Goal: Navigation & Orientation: Find specific page/section

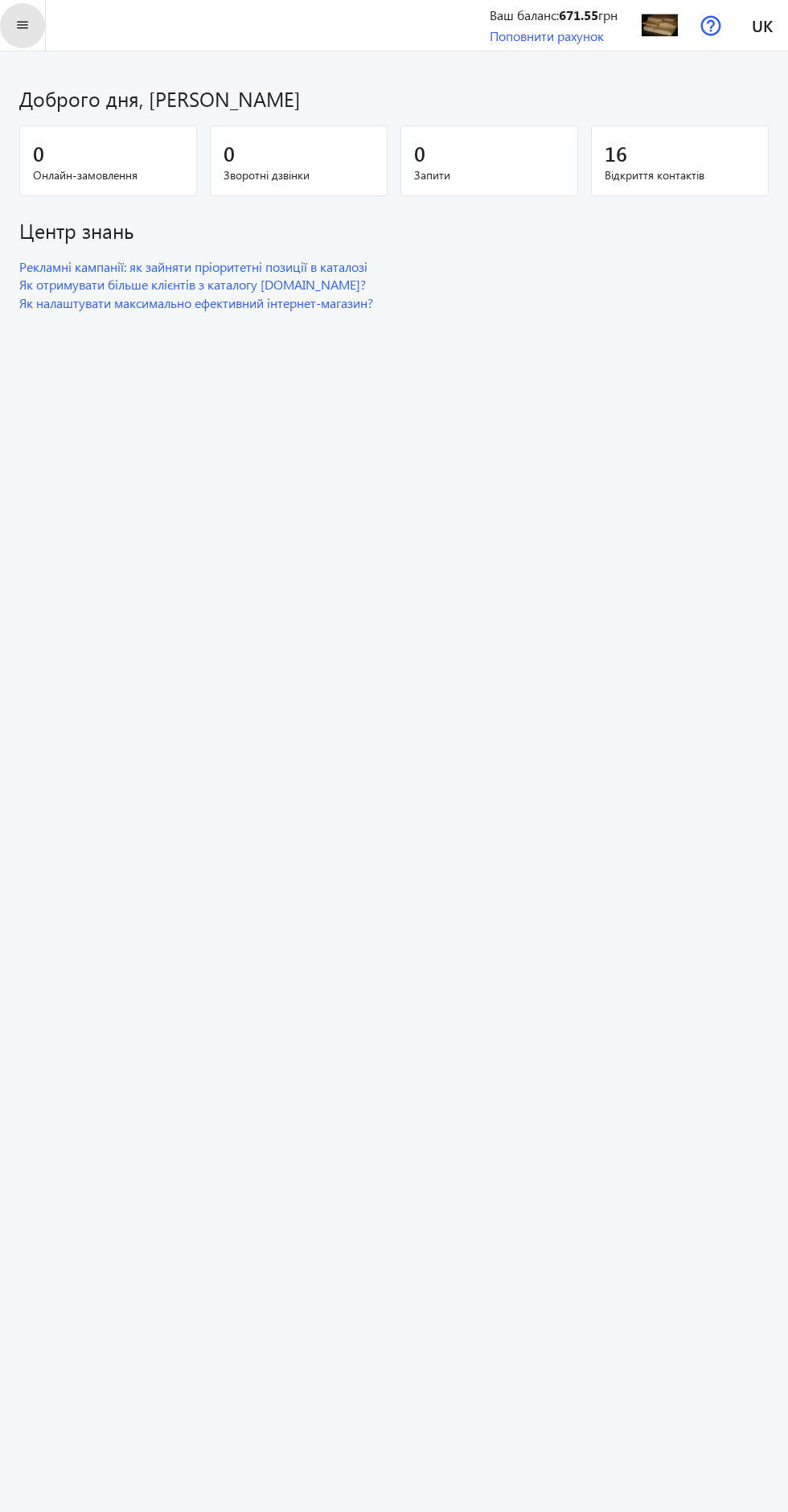
click at [22, 25] on mat-icon "menu" at bounding box center [23, 25] width 20 height 21
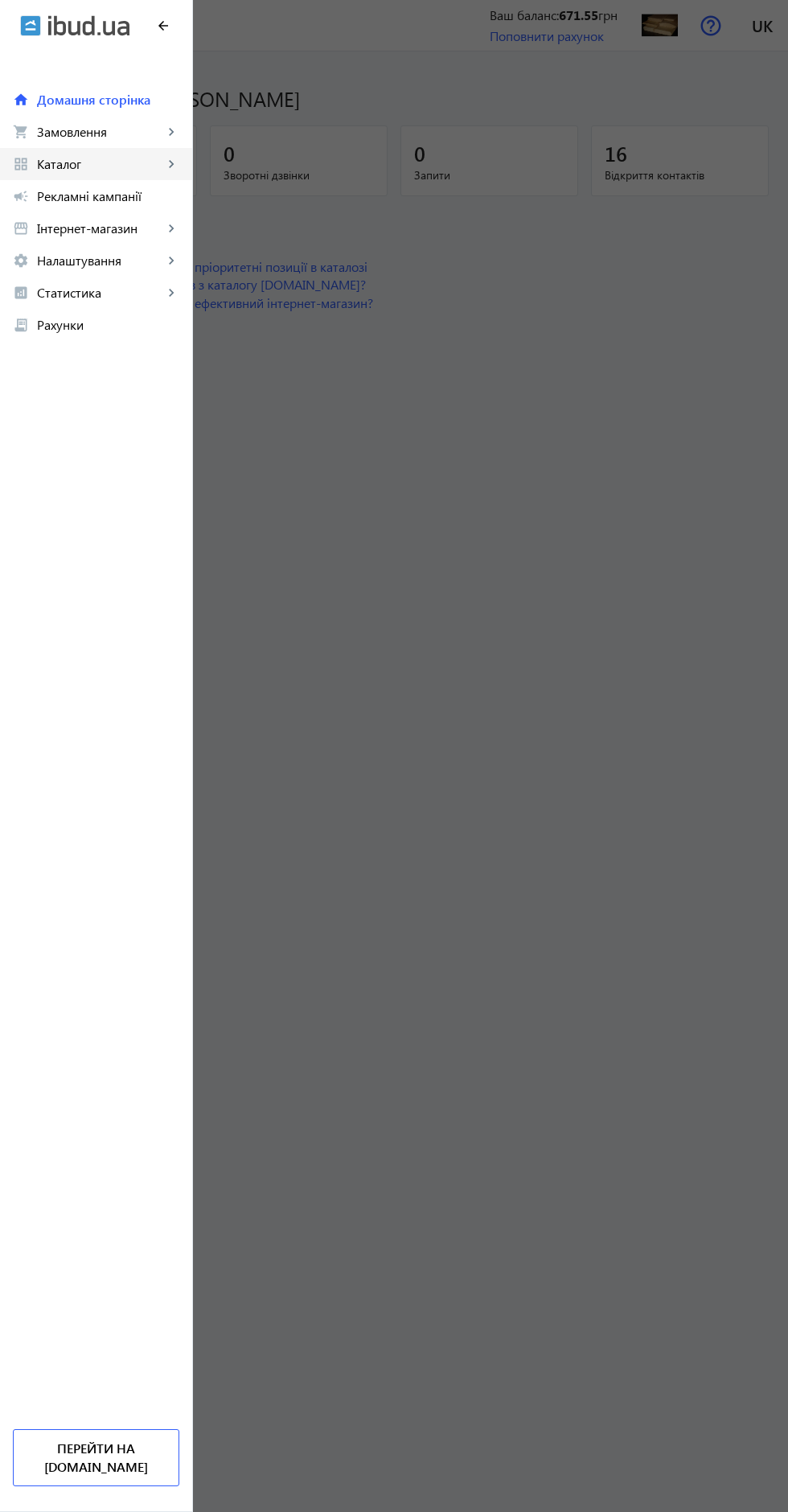
click at [160, 168] on span "Каталог" at bounding box center [100, 164] width 126 height 16
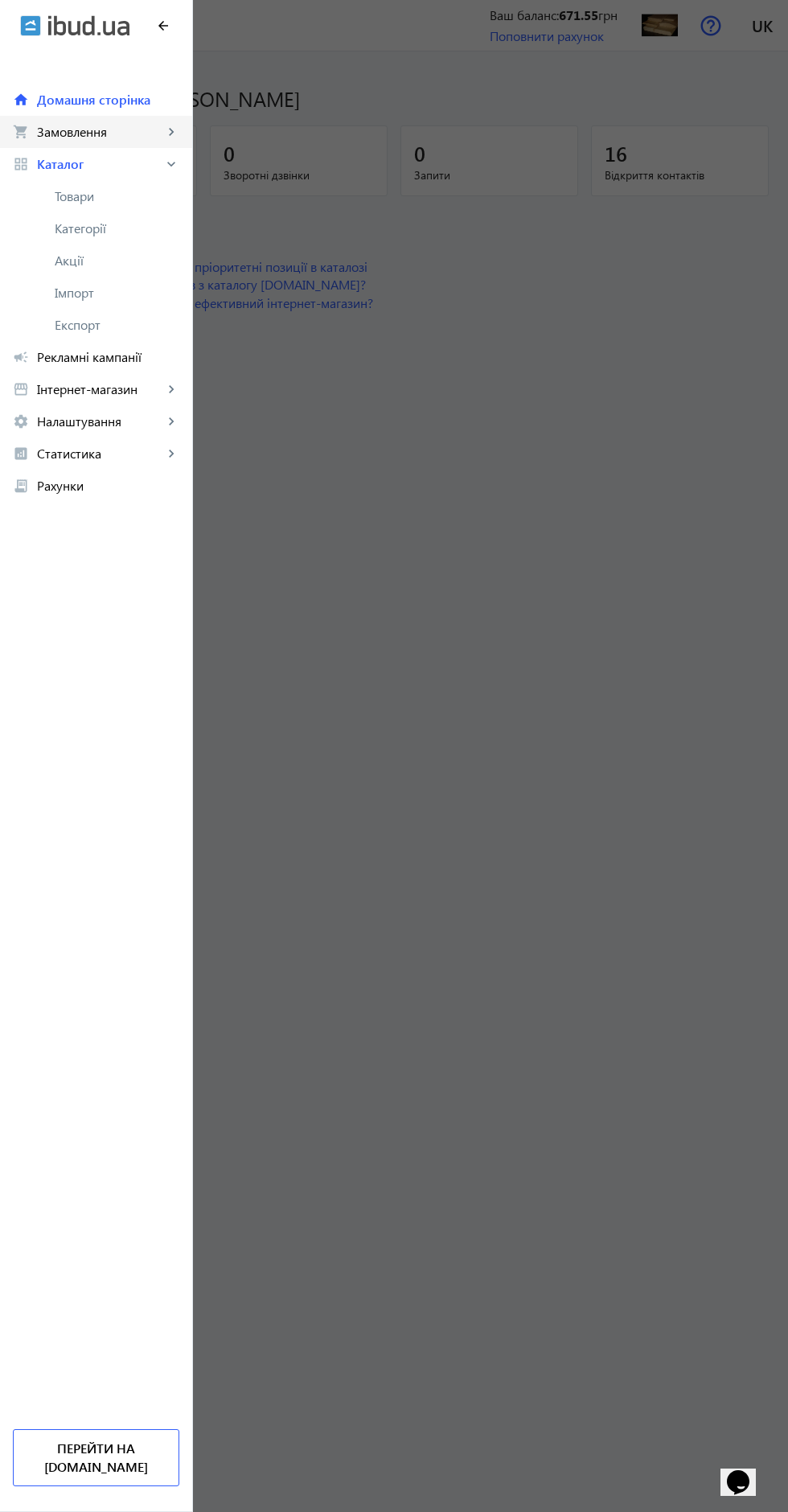
click at [188, 124] on link "shopping_cart Замовлення keyboard_arrow_right" at bounding box center [96, 131] width 192 height 32
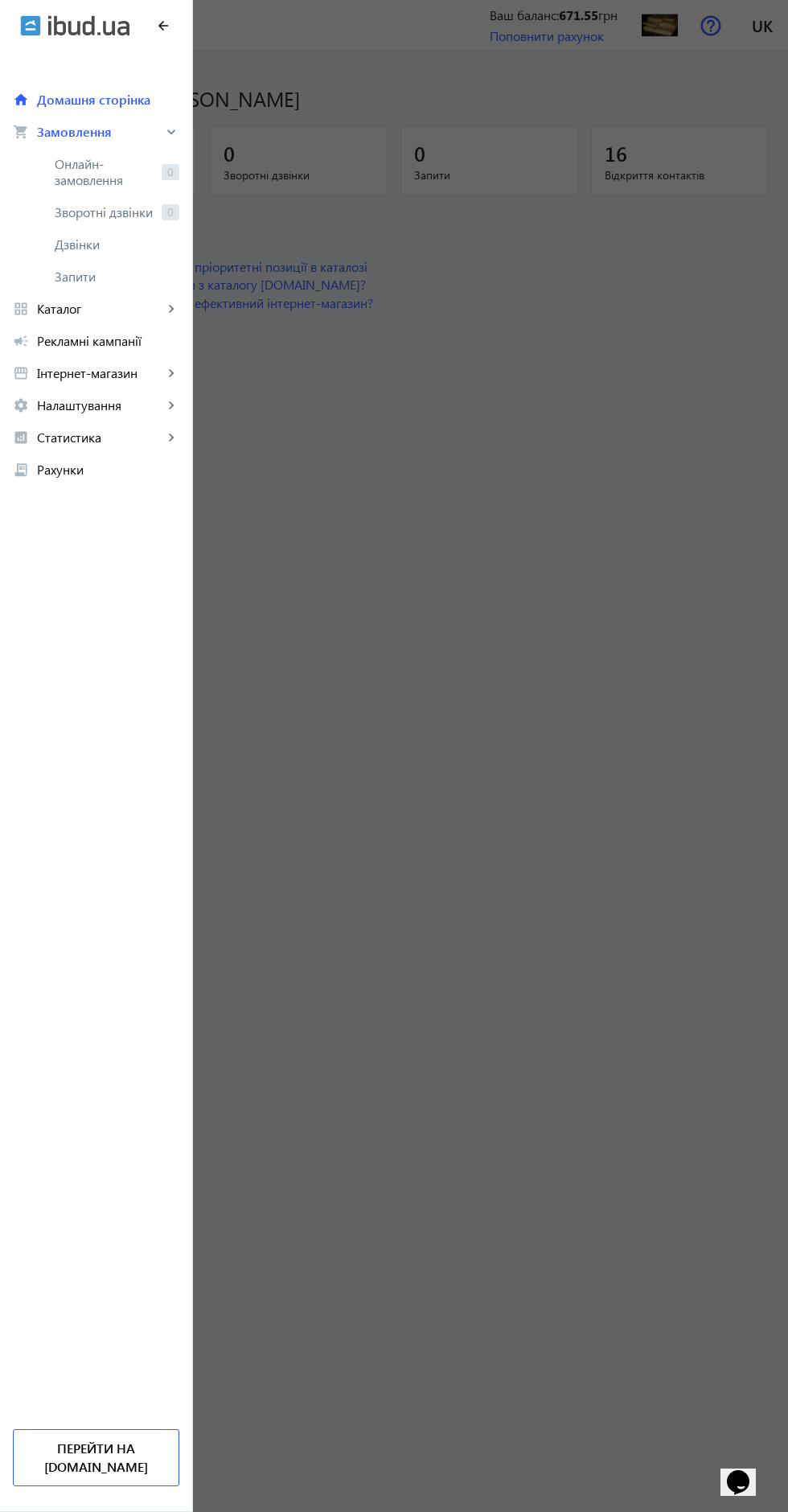
click at [71, 244] on span "Дзвінки" at bounding box center [117, 244] width 125 height 16
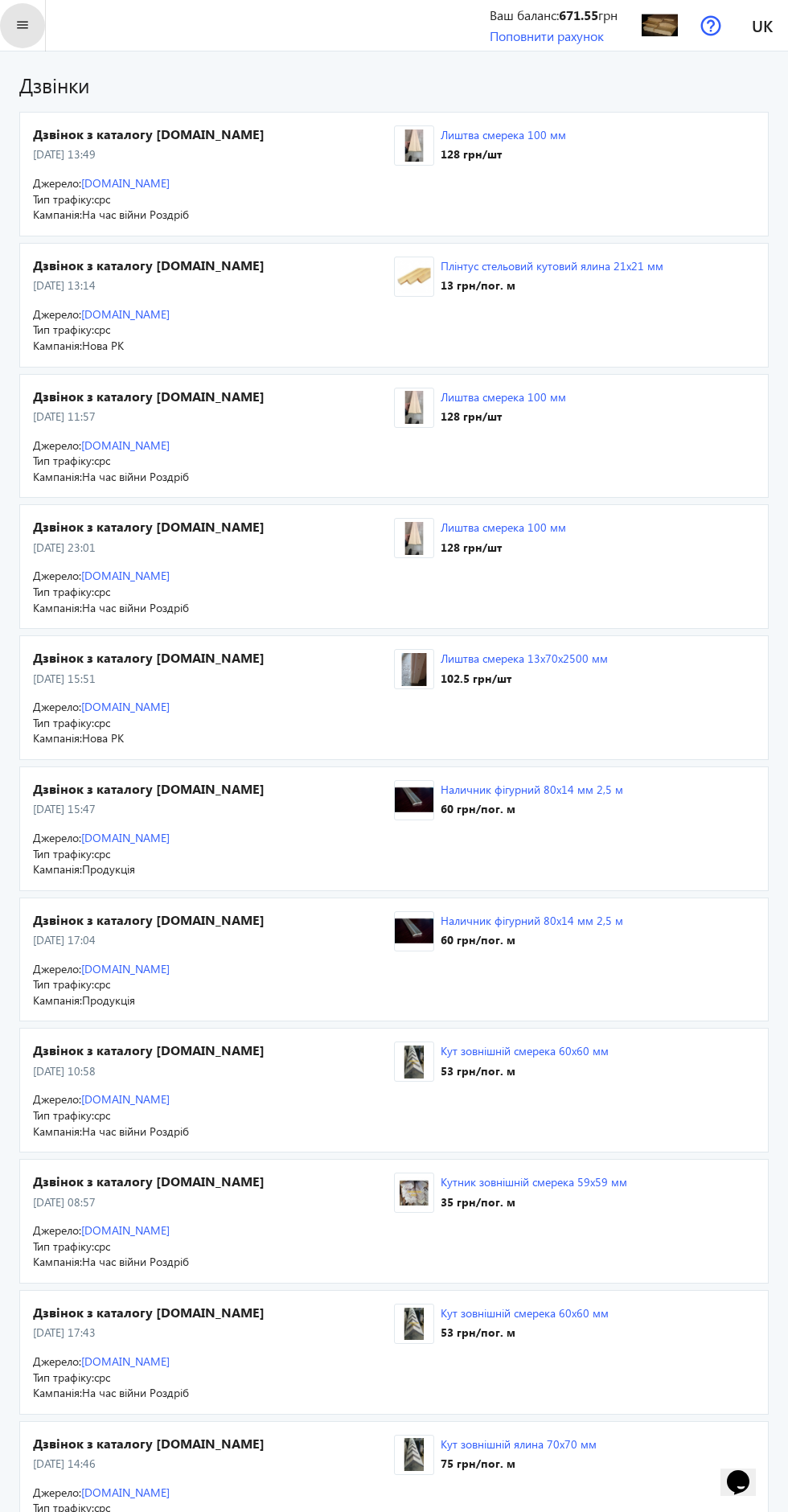
click at [23, 25] on mat-icon "menu" at bounding box center [23, 25] width 20 height 21
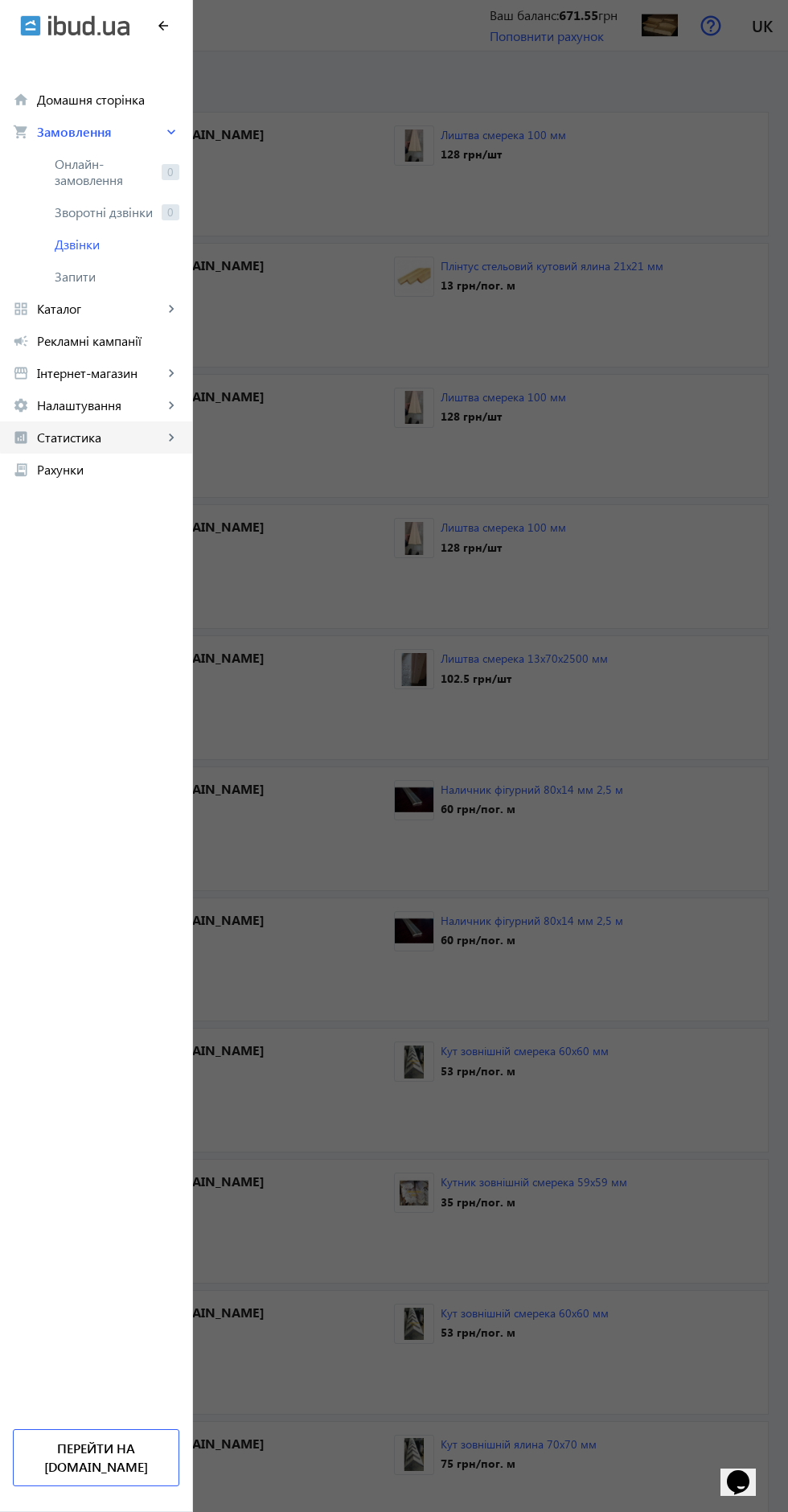
click at [171, 437] on mat-icon "keyboard_arrow_right" at bounding box center [171, 437] width 16 height 16
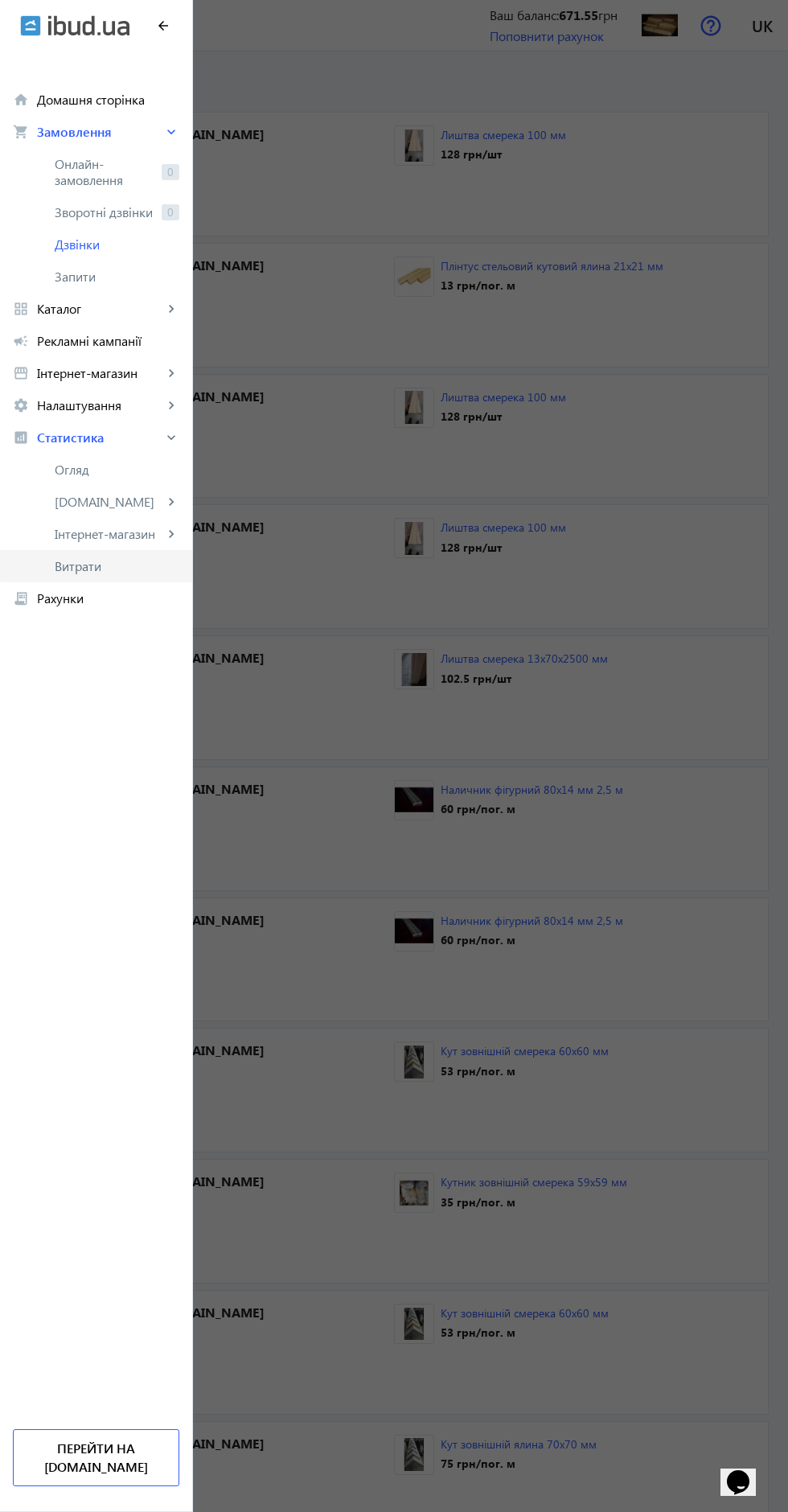
click at [101, 561] on span "Витрати" at bounding box center [117, 566] width 125 height 16
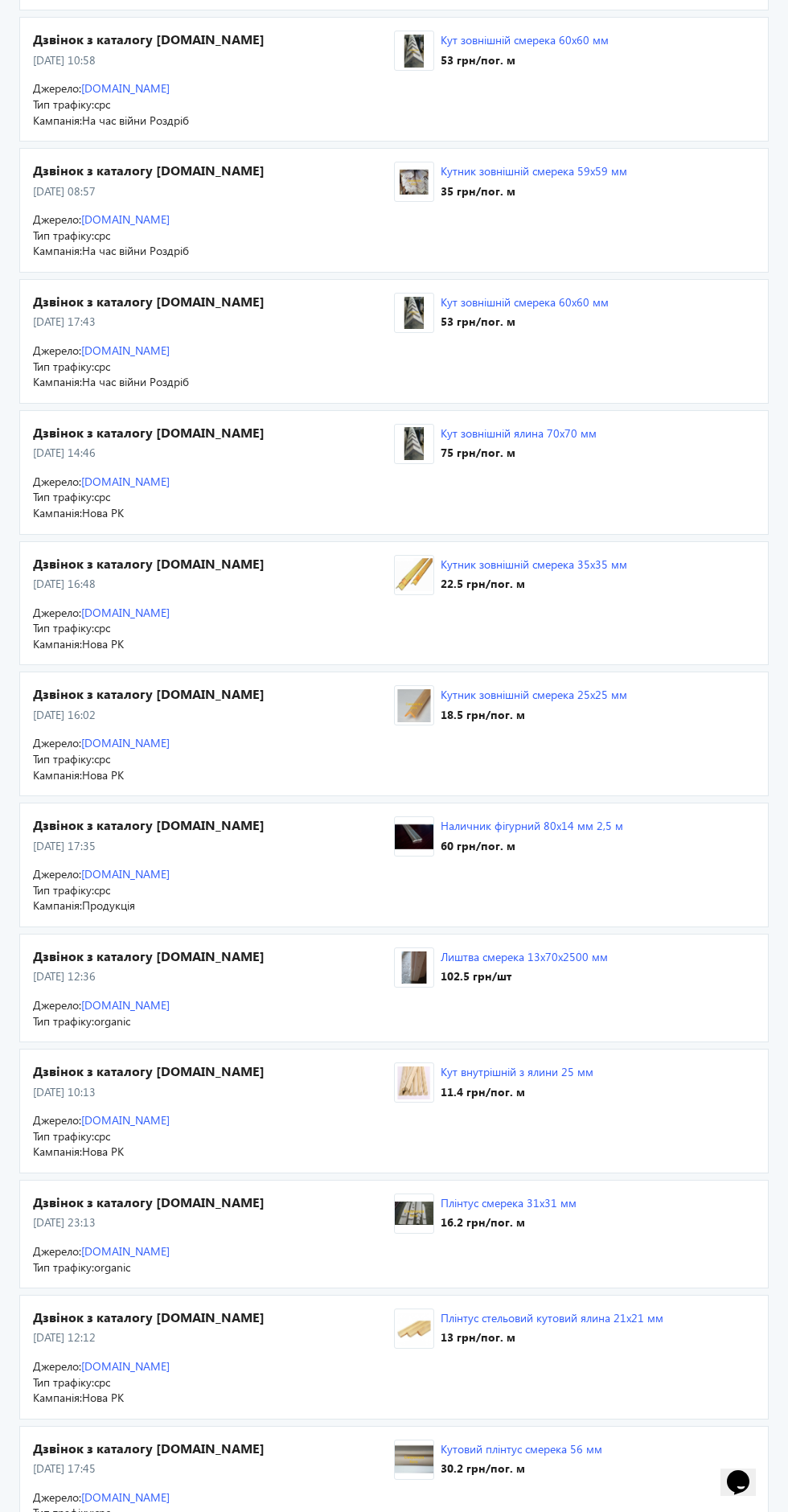
scroll to position [1026, 0]
